Goal: Task Accomplishment & Management: Use online tool/utility

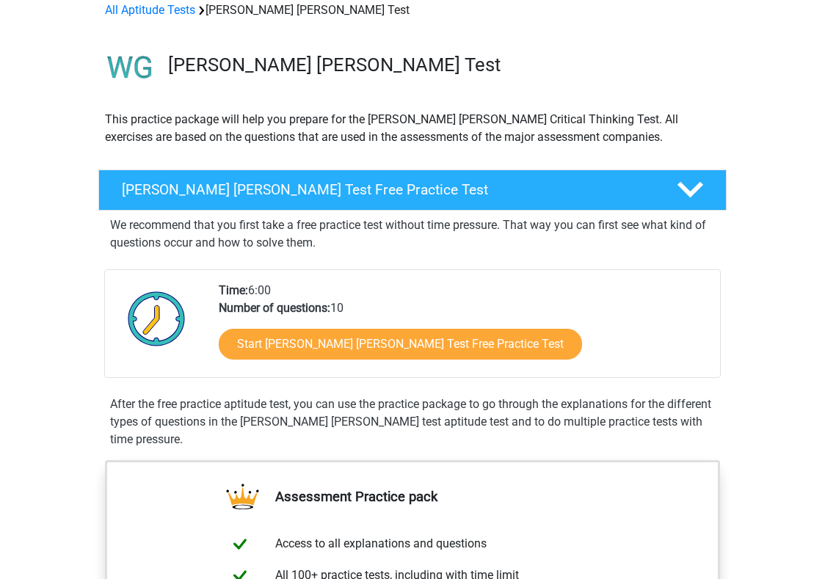
scroll to position [76, 0]
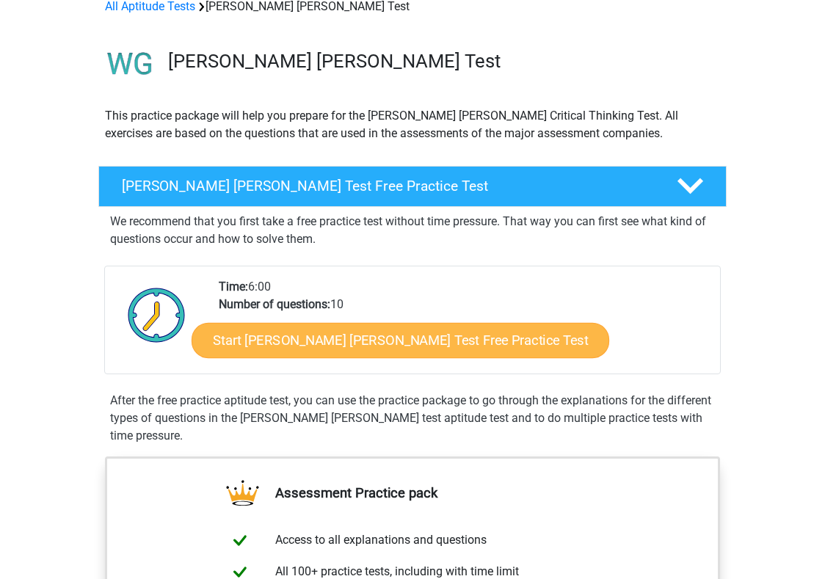
click at [263, 332] on link "Start [PERSON_NAME] [PERSON_NAME] Test Free Practice Test" at bounding box center [401, 340] width 418 height 35
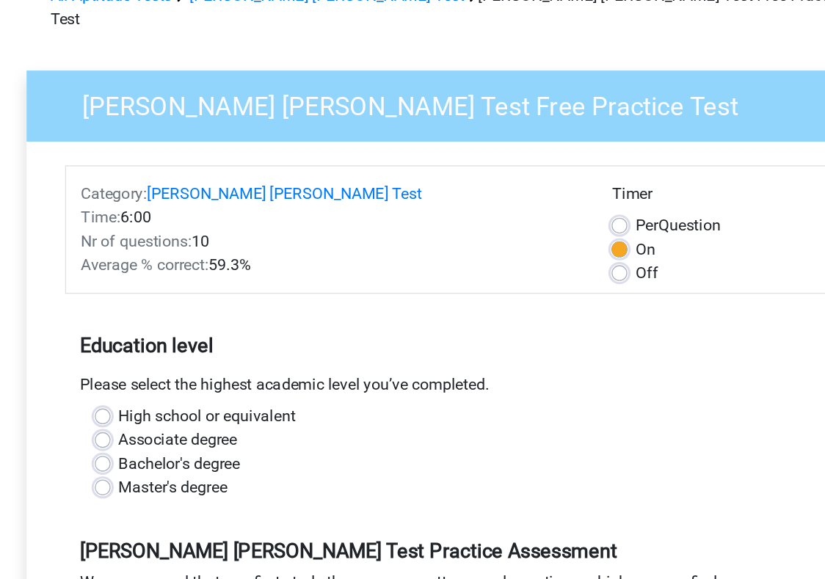
click at [191, 386] on label "High school or equivalent" at bounding box center [221, 395] width 131 height 18
click at [150, 386] on input "High school or equivalent" at bounding box center [144, 393] width 12 height 15
radio input "true"
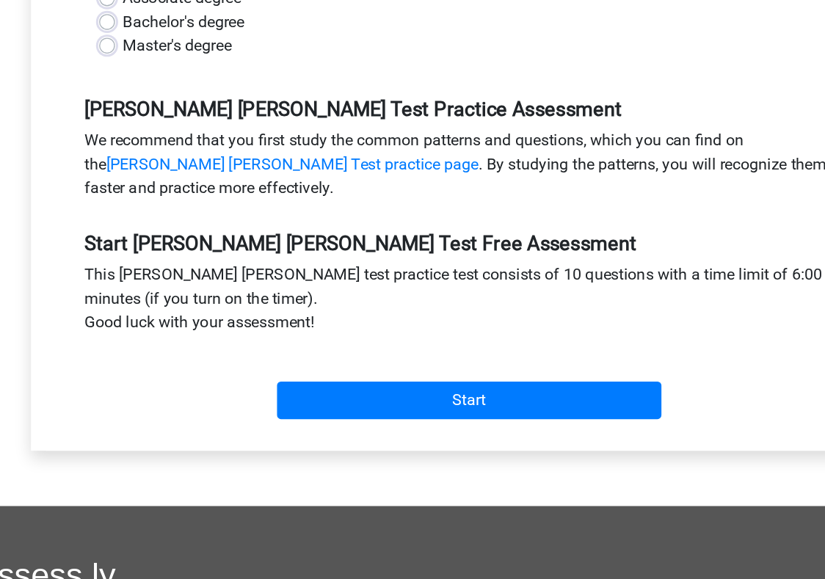
scroll to position [345, 0]
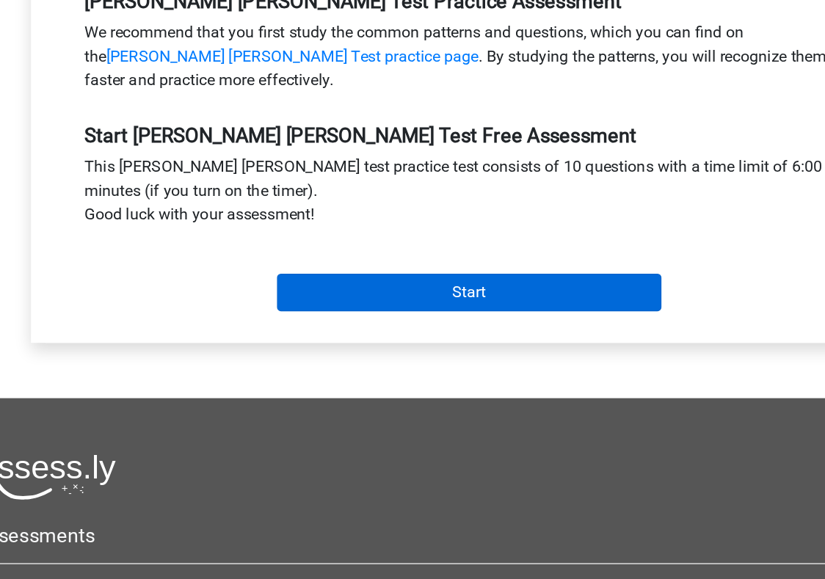
click at [270, 352] on input "Start" at bounding box center [412, 366] width 285 height 28
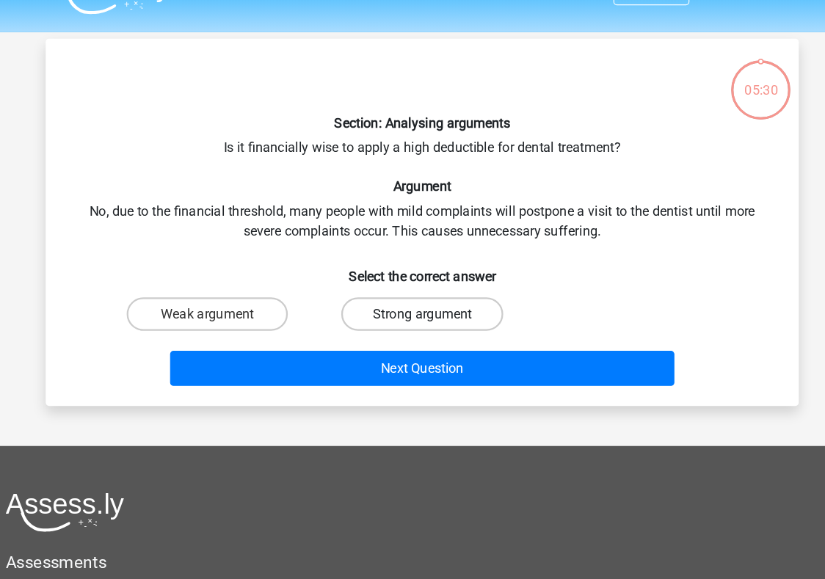
click at [357, 295] on label "Strong argument" at bounding box center [412, 309] width 142 height 29
click at [412, 310] on input "Strong argument" at bounding box center [417, 315] width 10 height 10
radio input "true"
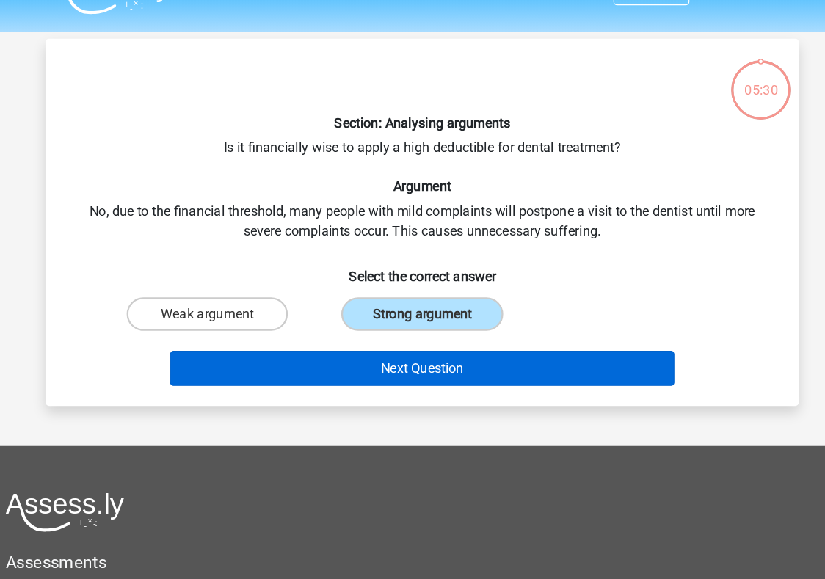
click at [364, 342] on button "Next Question" at bounding box center [413, 357] width 444 height 31
